Goal: Task Accomplishment & Management: Use online tool/utility

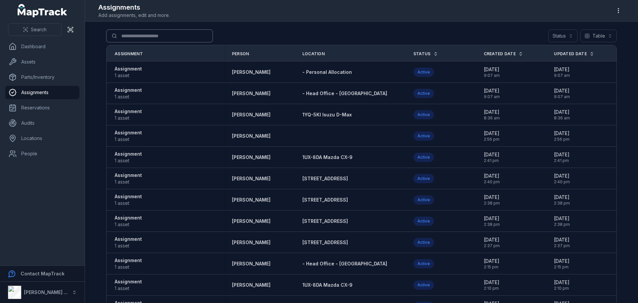
click at [119, 34] on input "Search for assignments" at bounding box center [159, 36] width 106 height 13
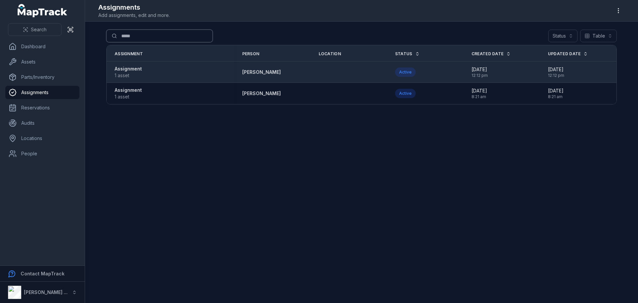
type input "*****"
click at [124, 68] on strong "Assignment" at bounding box center [128, 68] width 27 height 7
click at [126, 68] on strong "Assignment" at bounding box center [128, 68] width 27 height 7
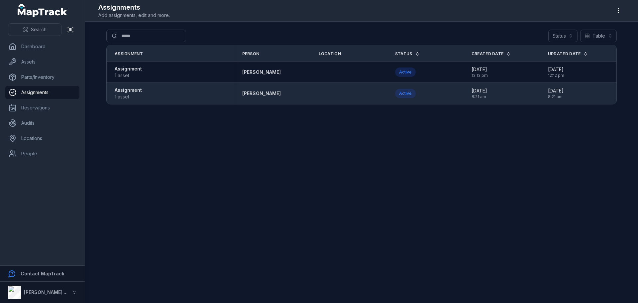
click at [126, 89] on strong "Assignment" at bounding box center [128, 90] width 27 height 7
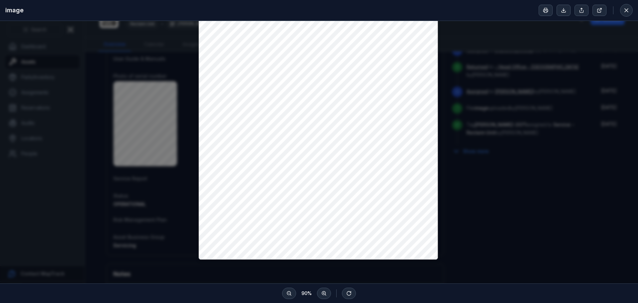
scroll to position [103, 0]
click at [624, 7] on button at bounding box center [626, 10] width 13 height 13
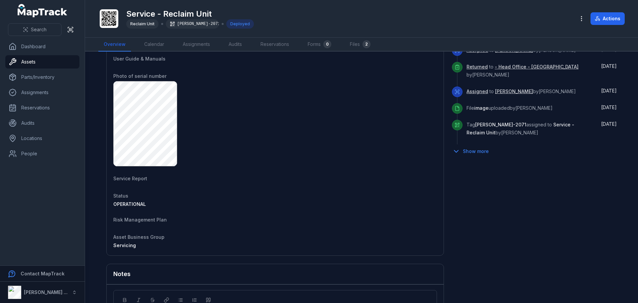
scroll to position [132, 0]
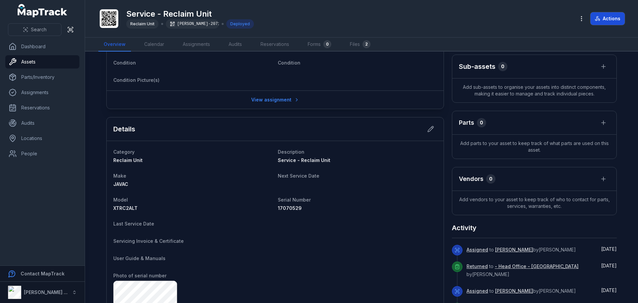
click at [604, 19] on button "Actions" at bounding box center [608, 18] width 34 height 13
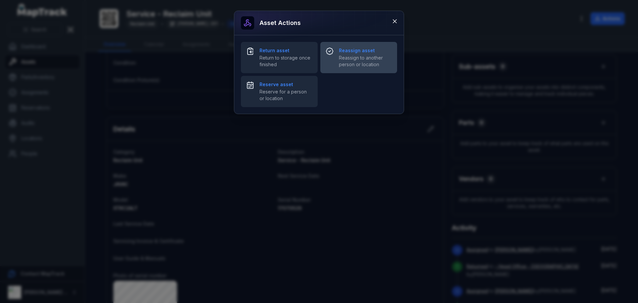
click at [353, 53] on strong "Reassign asset" at bounding box center [365, 50] width 53 height 7
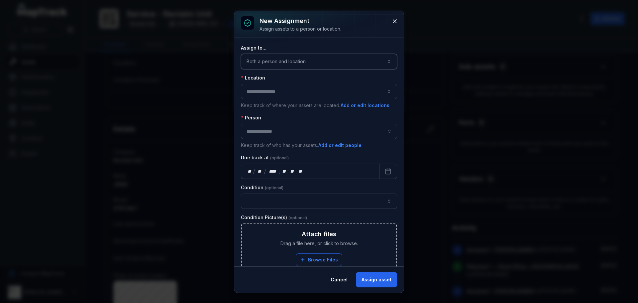
click at [315, 59] on button "Both a person and location ****" at bounding box center [319, 61] width 156 height 15
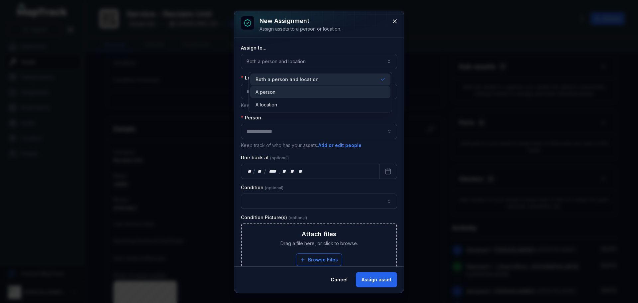
click at [305, 93] on div "A person" at bounding box center [321, 92] width 130 height 7
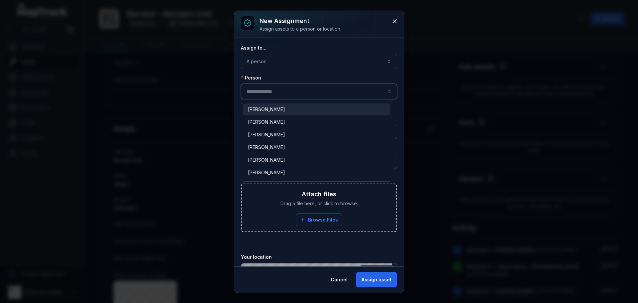
click at [297, 95] on input "assignment-add:person-label" at bounding box center [319, 91] width 156 height 15
click at [285, 107] on div "[PERSON_NAME]" at bounding box center [316, 109] width 137 height 7
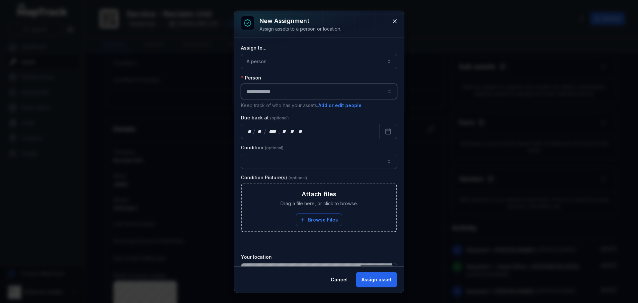
scroll to position [33, 0]
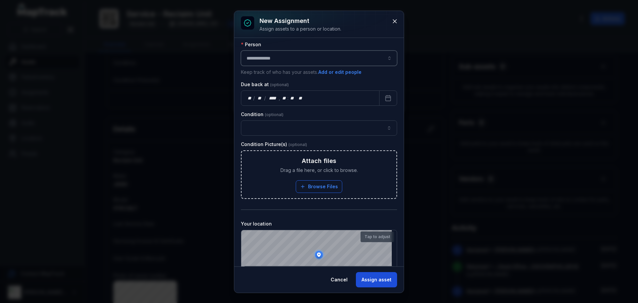
type input "**********"
click at [385, 282] on button "Assign asset" at bounding box center [376, 279] width 41 height 15
